Goal: Check status: Check status

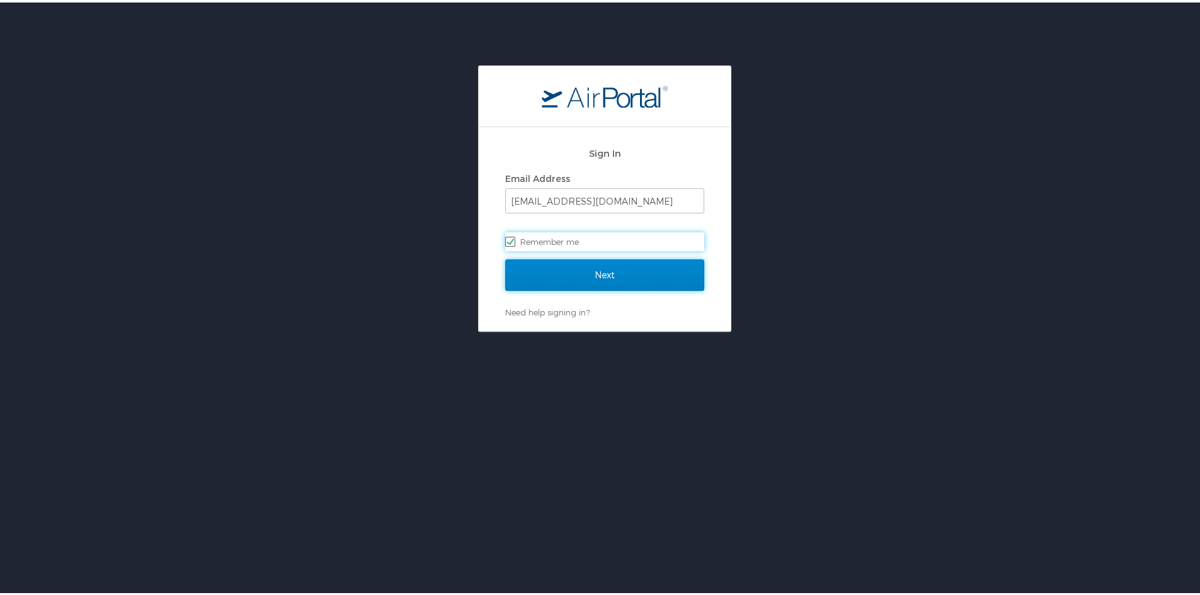
click at [572, 276] on input "Next" at bounding box center [604, 272] width 199 height 31
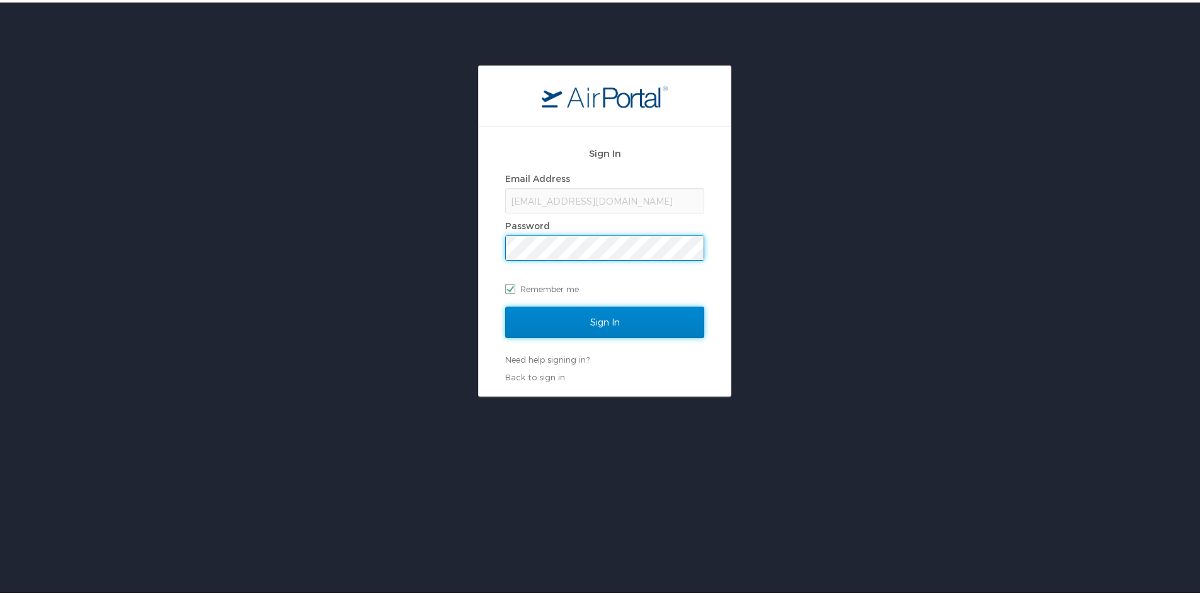
click at [572, 317] on input "Sign In" at bounding box center [604, 319] width 199 height 31
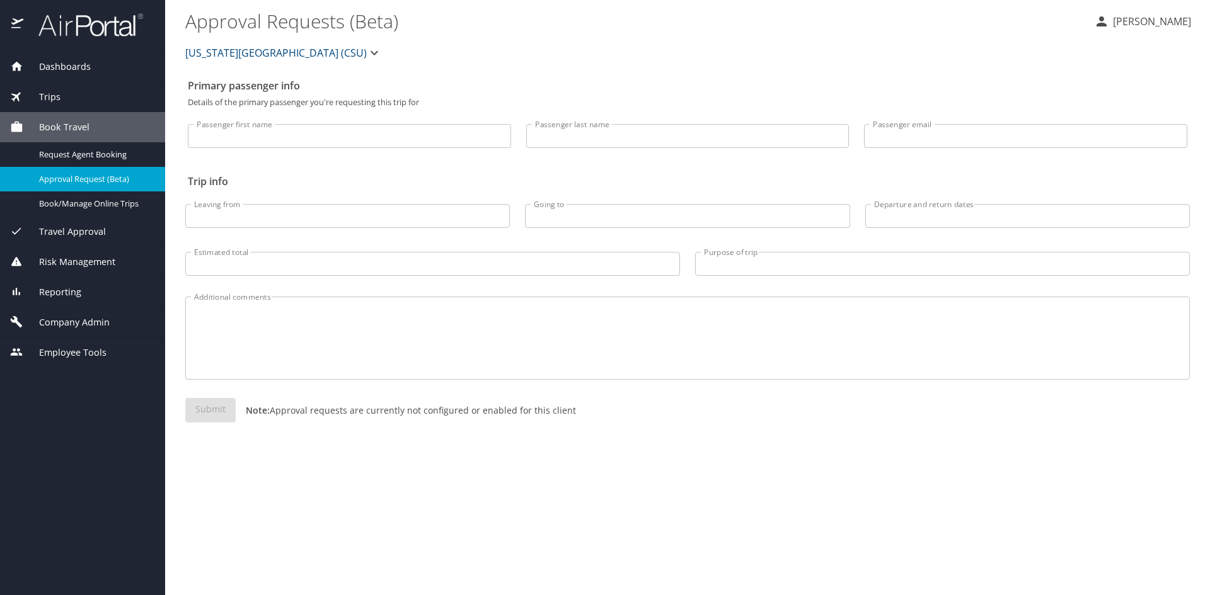
click at [90, 90] on div "Trips" at bounding box center [82, 97] width 145 height 14
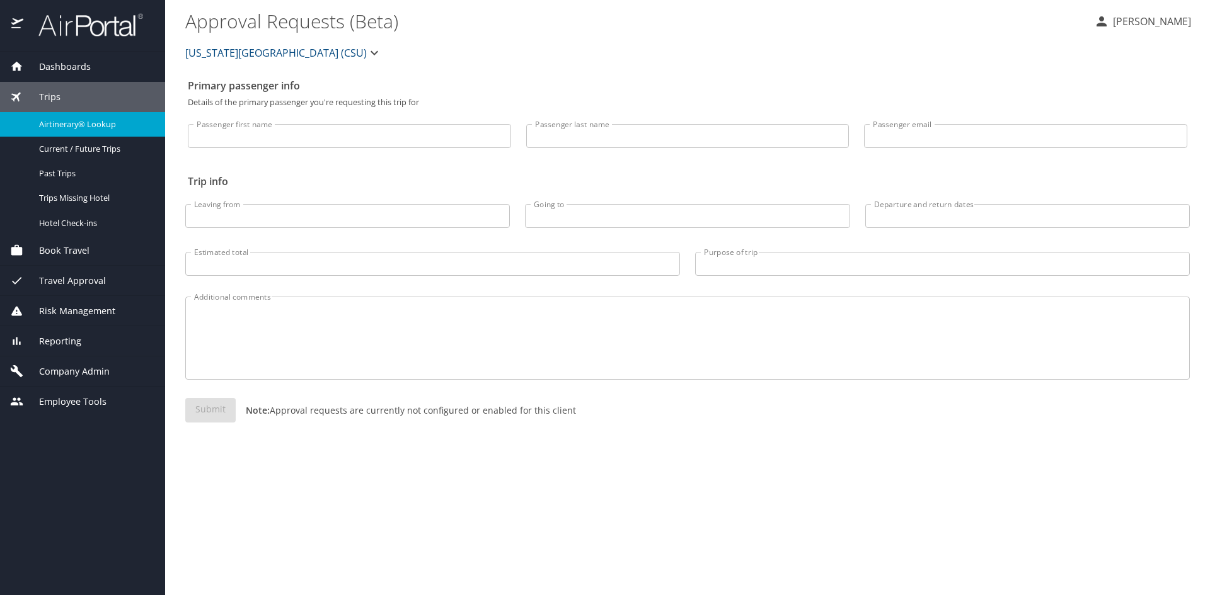
click at [84, 118] on span "Airtinerary® Lookup" at bounding box center [94, 124] width 111 height 12
